Goal: Task Accomplishment & Management: Complete application form

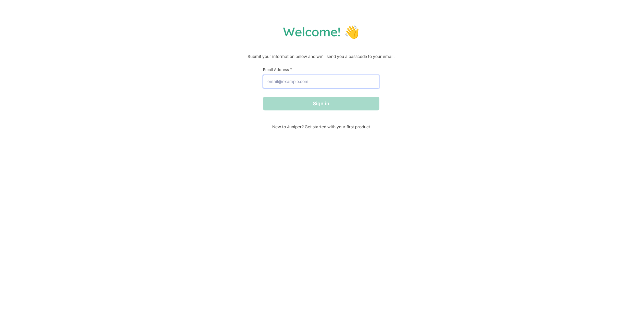
click at [298, 82] on input "Email Address *" at bounding box center [321, 82] width 116 height 14
type input "[EMAIL_ADDRESS][DOMAIN_NAME]"
click at [304, 106] on button "Sign in" at bounding box center [321, 104] width 116 height 14
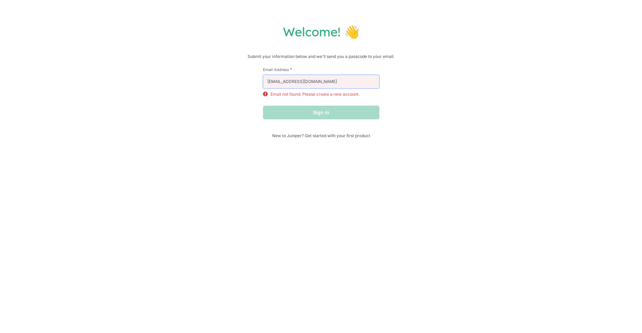
drag, startPoint x: 324, startPoint y: 85, endPoint x: 252, endPoint y: 86, distance: 71.9
click at [252, 86] on div "Welcome! 👋 Submit your information below and we'll send you a passcode to your …" at bounding box center [321, 81] width 628 height 114
click at [327, 86] on input "[EMAIL_ADDRESS][DOMAIN_NAME]" at bounding box center [321, 82] width 116 height 14
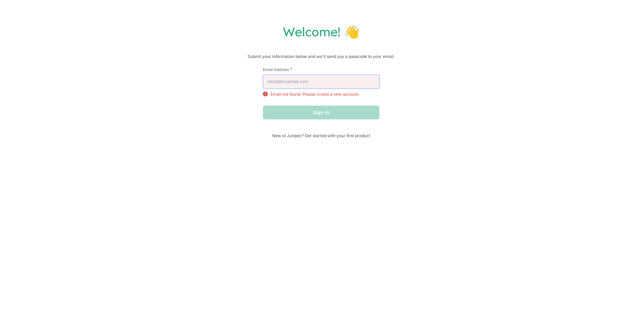
type input "\"
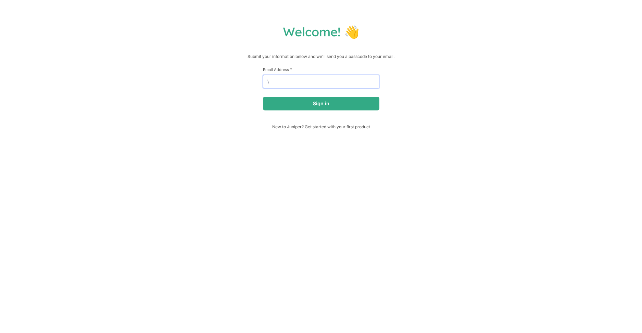
click at [323, 84] on input "\" at bounding box center [321, 82] width 116 height 14
click at [323, 84] on input "Email Address *" at bounding box center [321, 82] width 116 height 14
type input "burstminimum@gmail.com"
click at [295, 106] on button "Sign in" at bounding box center [321, 104] width 116 height 14
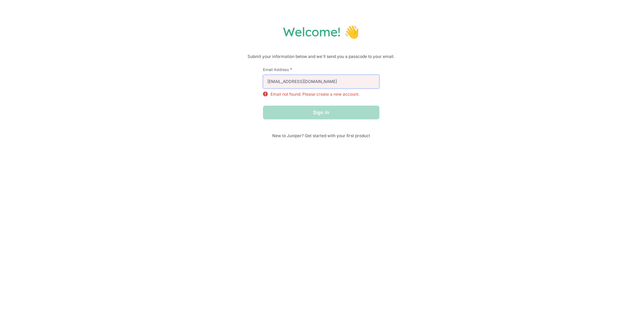
click at [326, 88] on input "burstminimum@gmail.com" at bounding box center [321, 82] width 116 height 14
drag, startPoint x: 326, startPoint y: 89, endPoint x: 302, endPoint y: 89, distance: 24.0
click at [302, 88] on input "burstminimum@gmail.com" at bounding box center [321, 82] width 116 height 14
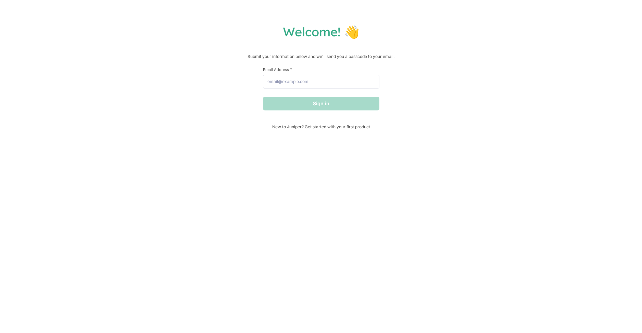
click at [155, 60] on p "Submit your information below and we'll send you a passcode to your email." at bounding box center [321, 56] width 628 height 7
click at [284, 82] on input "Email Address *" at bounding box center [321, 82] width 116 height 14
type input "[EMAIL_ADDRESS][DOMAIN_NAME]"
click at [315, 106] on button "Sign in" at bounding box center [321, 104] width 116 height 14
click at [290, 78] on input "Email Address *" at bounding box center [321, 82] width 116 height 14
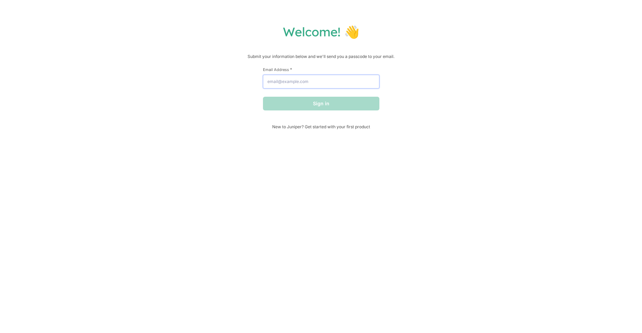
paste input "[EMAIL_ADDRESS][DOMAIN_NAME]"
type input "[EMAIL_ADDRESS][DOMAIN_NAME]"
click at [356, 98] on button "Sign in" at bounding box center [321, 104] width 116 height 14
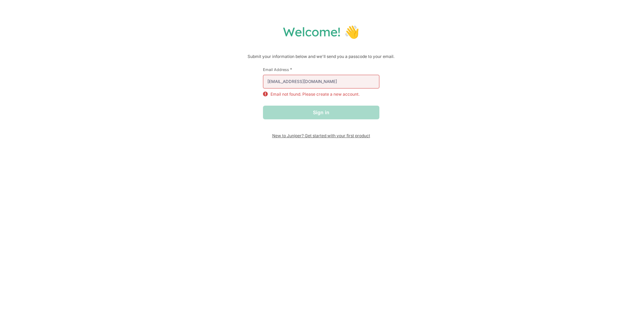
click at [313, 138] on span "New to Juniper? Get started with your first product" at bounding box center [321, 135] width 116 height 5
